Goal: Navigation & Orientation: Find specific page/section

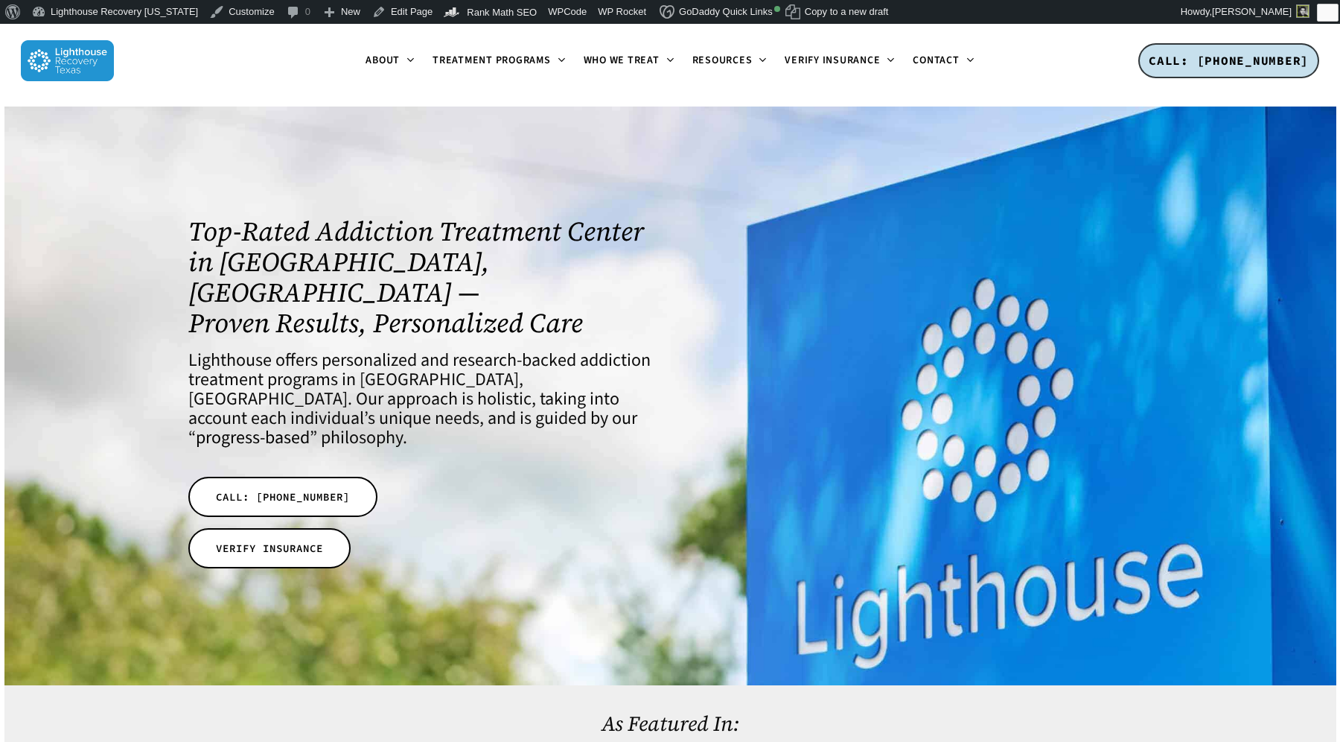
scroll to position [115, 0]
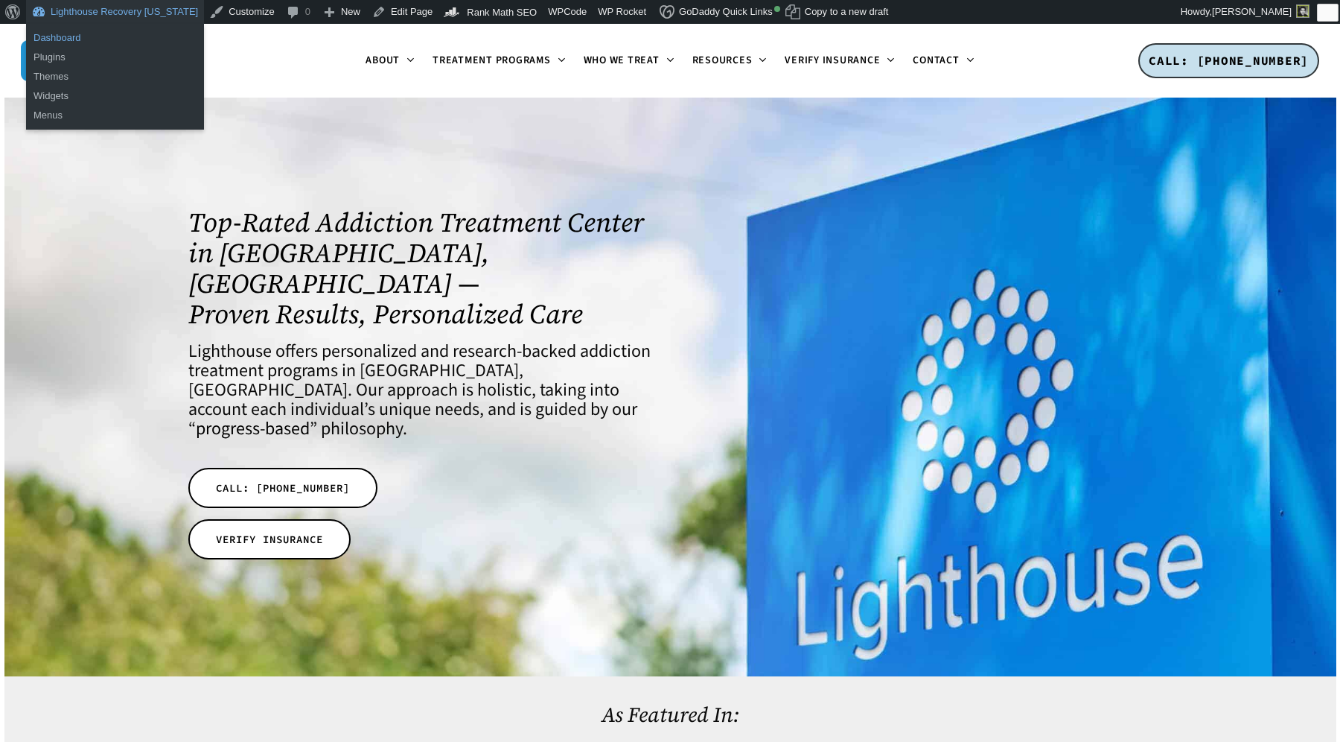
click at [62, 36] on link "Dashboard" at bounding box center [115, 37] width 178 height 19
